Goal: Information Seeking & Learning: Learn about a topic

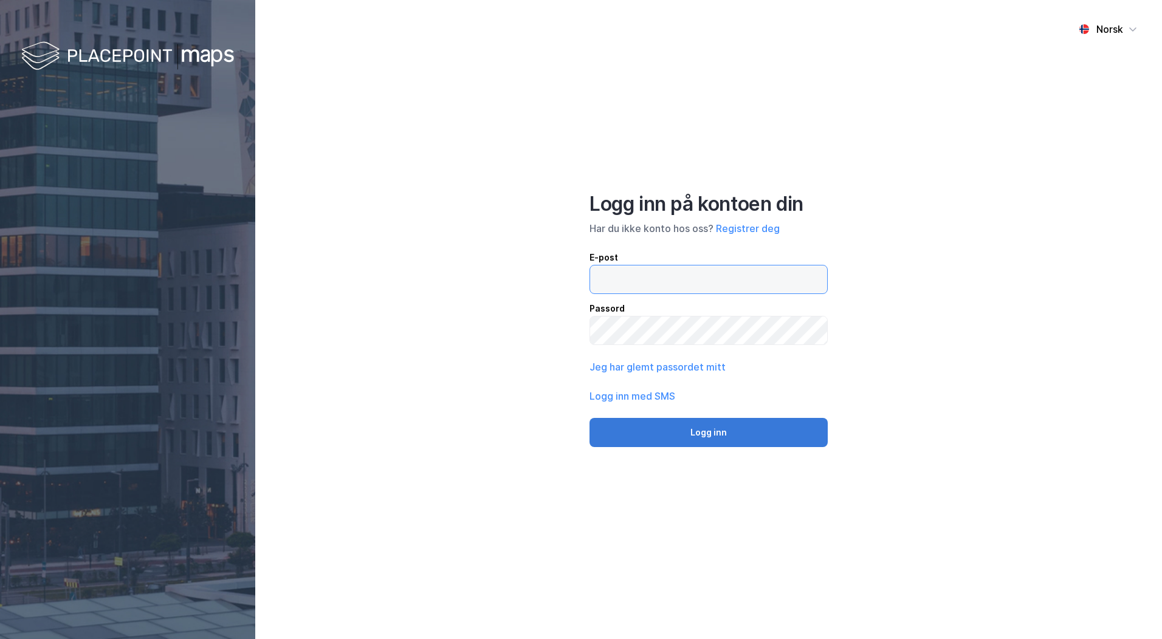
type input "[PERSON_NAME][EMAIL_ADDRESS][DOMAIN_NAME]"
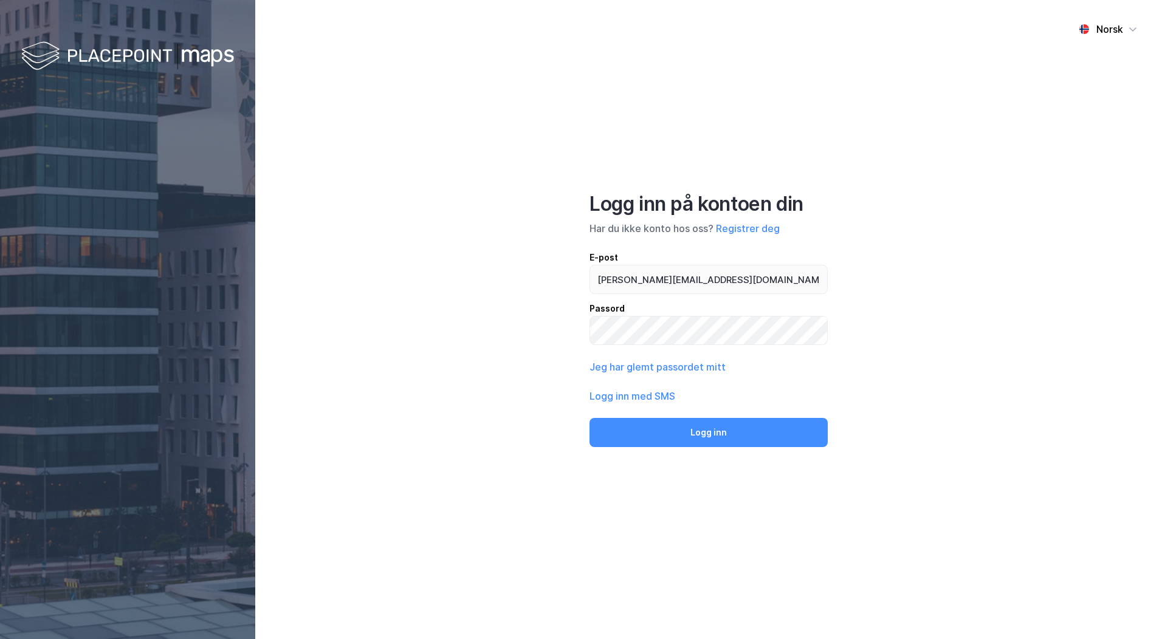
drag, startPoint x: 680, startPoint y: 442, endPoint x: 532, endPoint y: 330, distance: 185.7
click at [680, 442] on button "Logg inn" at bounding box center [708, 432] width 238 height 29
